Goal: Obtain resource: Download file/media

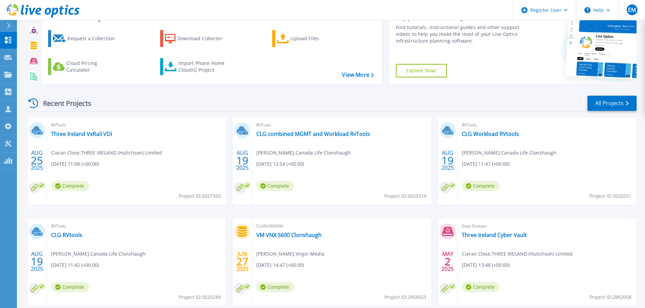
scroll to position [67, 0]
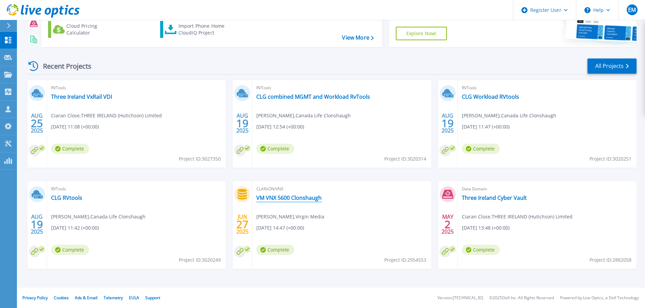
click at [291, 197] on link "VM VNX 5600 Clonshaugh" at bounding box center [288, 198] width 65 height 7
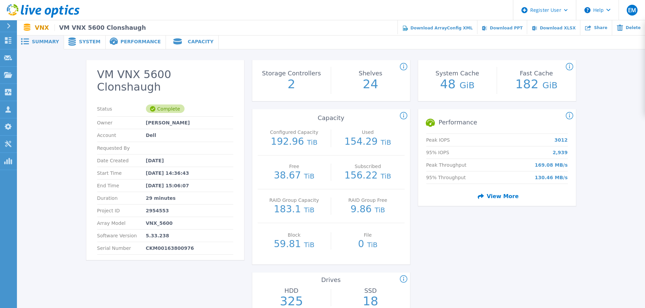
click at [90, 39] on span "System" at bounding box center [89, 41] width 21 height 5
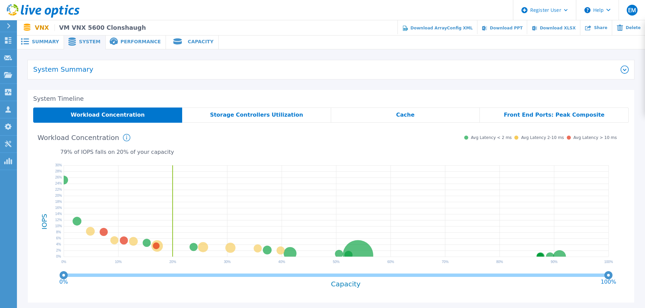
click at [120, 40] on span "Performance" at bounding box center [140, 41] width 40 height 5
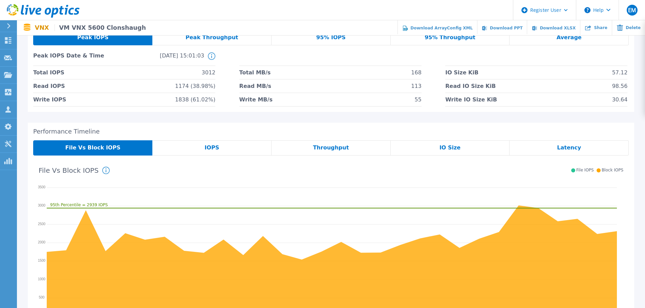
scroll to position [33, 0]
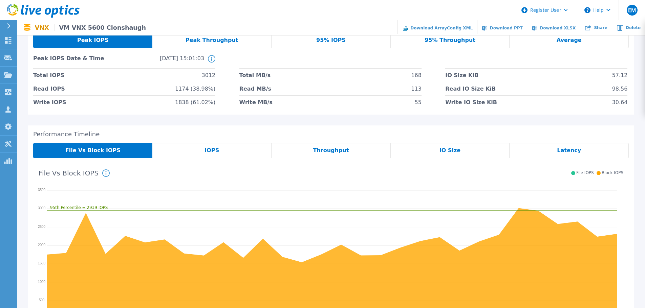
click at [206, 41] on span "Peak Throughput" at bounding box center [211, 40] width 53 height 5
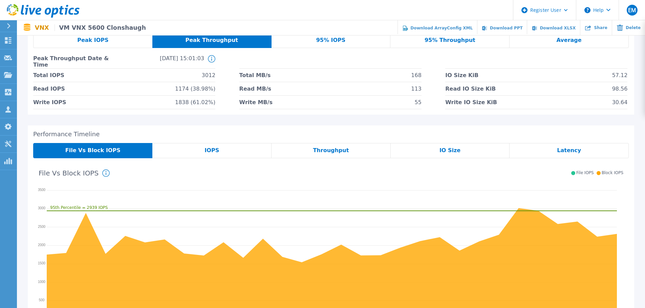
click at [304, 38] on div "95% IOPS" at bounding box center [330, 40] width 119 height 15
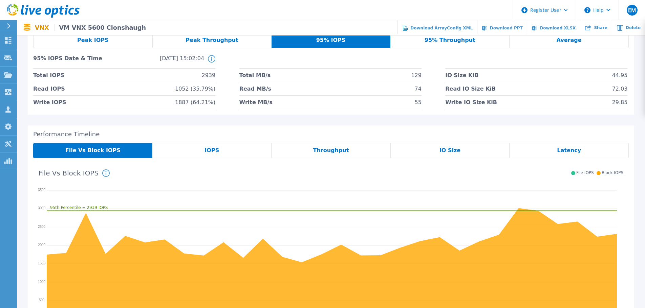
click at [438, 41] on span "95% Throughput" at bounding box center [449, 40] width 51 height 5
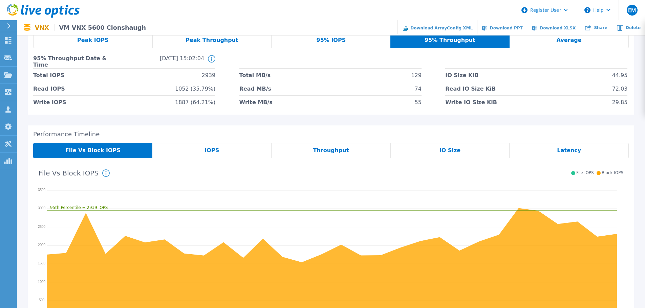
click at [553, 36] on div "Average" at bounding box center [568, 40] width 119 height 15
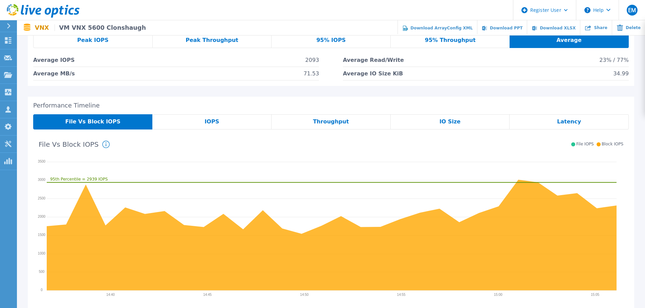
click at [188, 44] on div "Peak Throughput" at bounding box center [212, 40] width 119 height 15
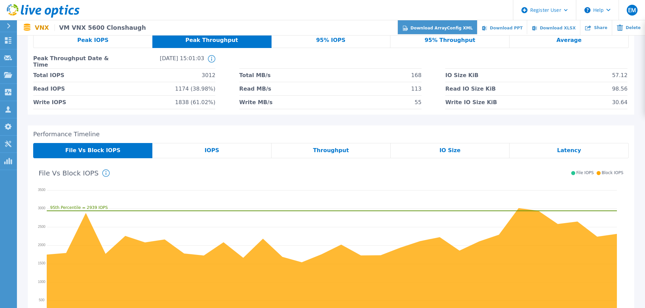
click at [464, 27] on span "Download ArrayConfig XML" at bounding box center [441, 28] width 62 height 5
